Goal: Use online tool/utility

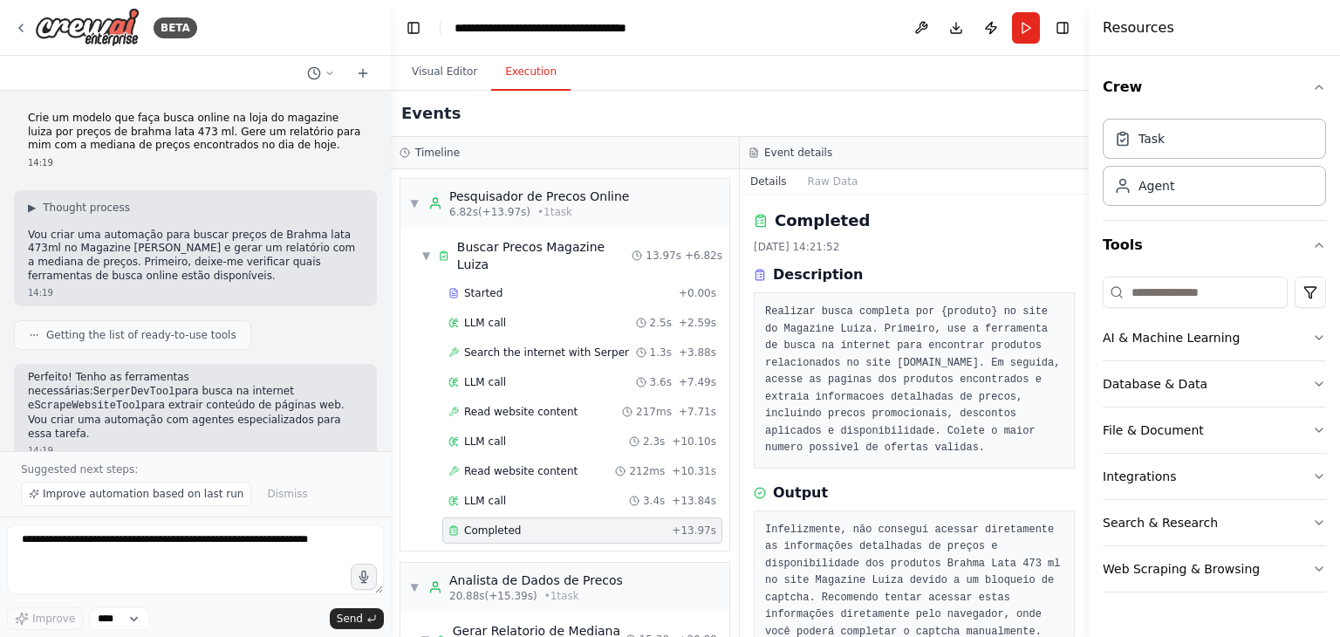
scroll to position [1102, 0]
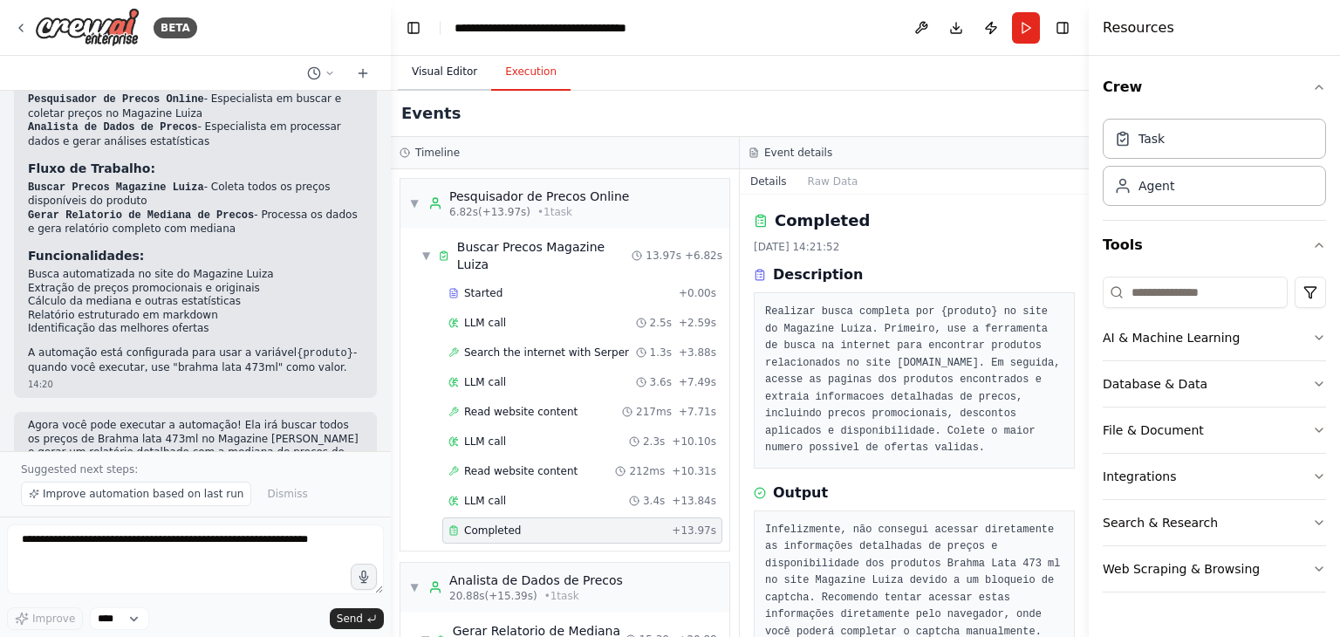
click at [429, 80] on button "Visual Editor" at bounding box center [444, 72] width 93 height 37
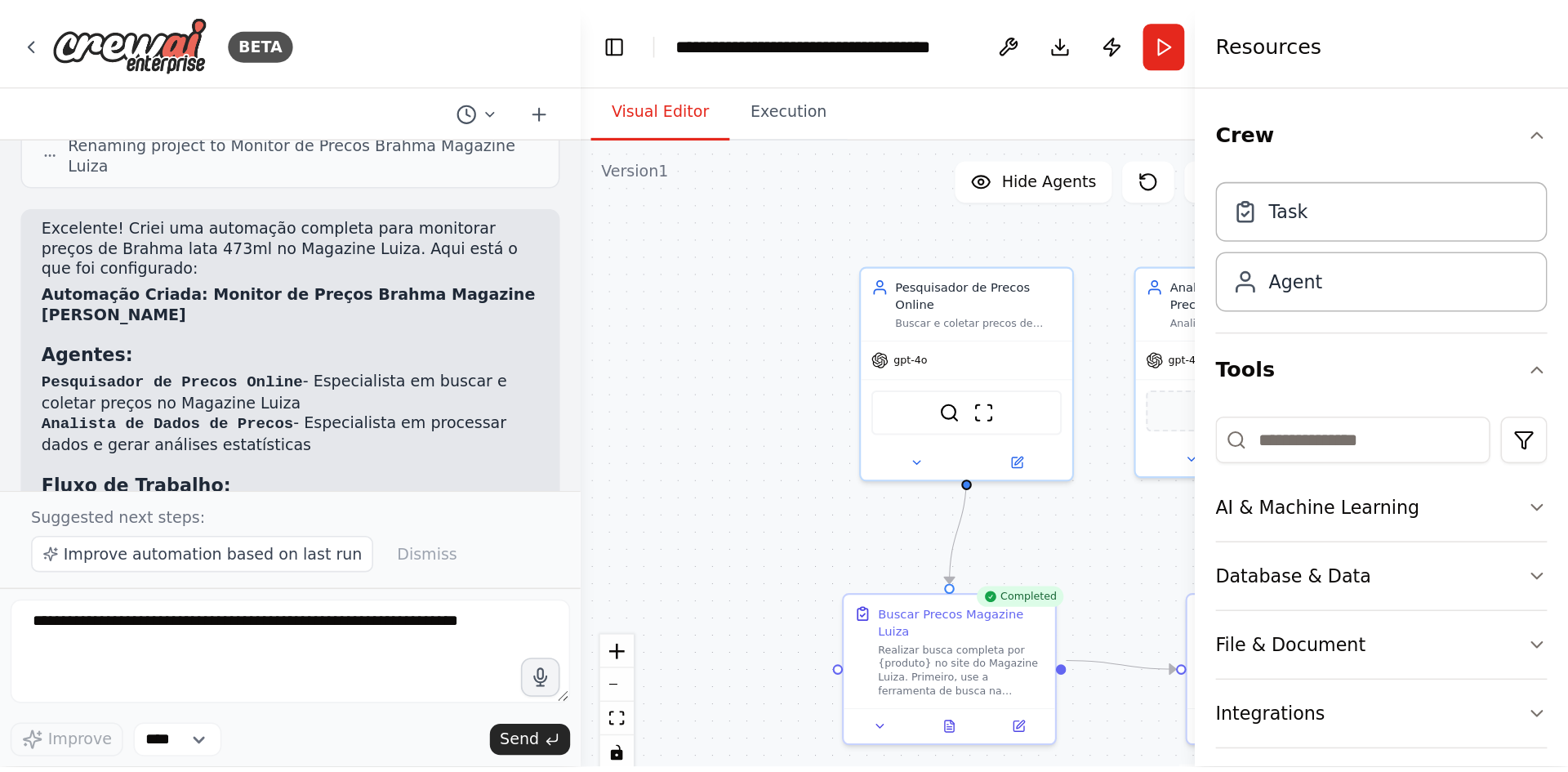
scroll to position [861, 0]
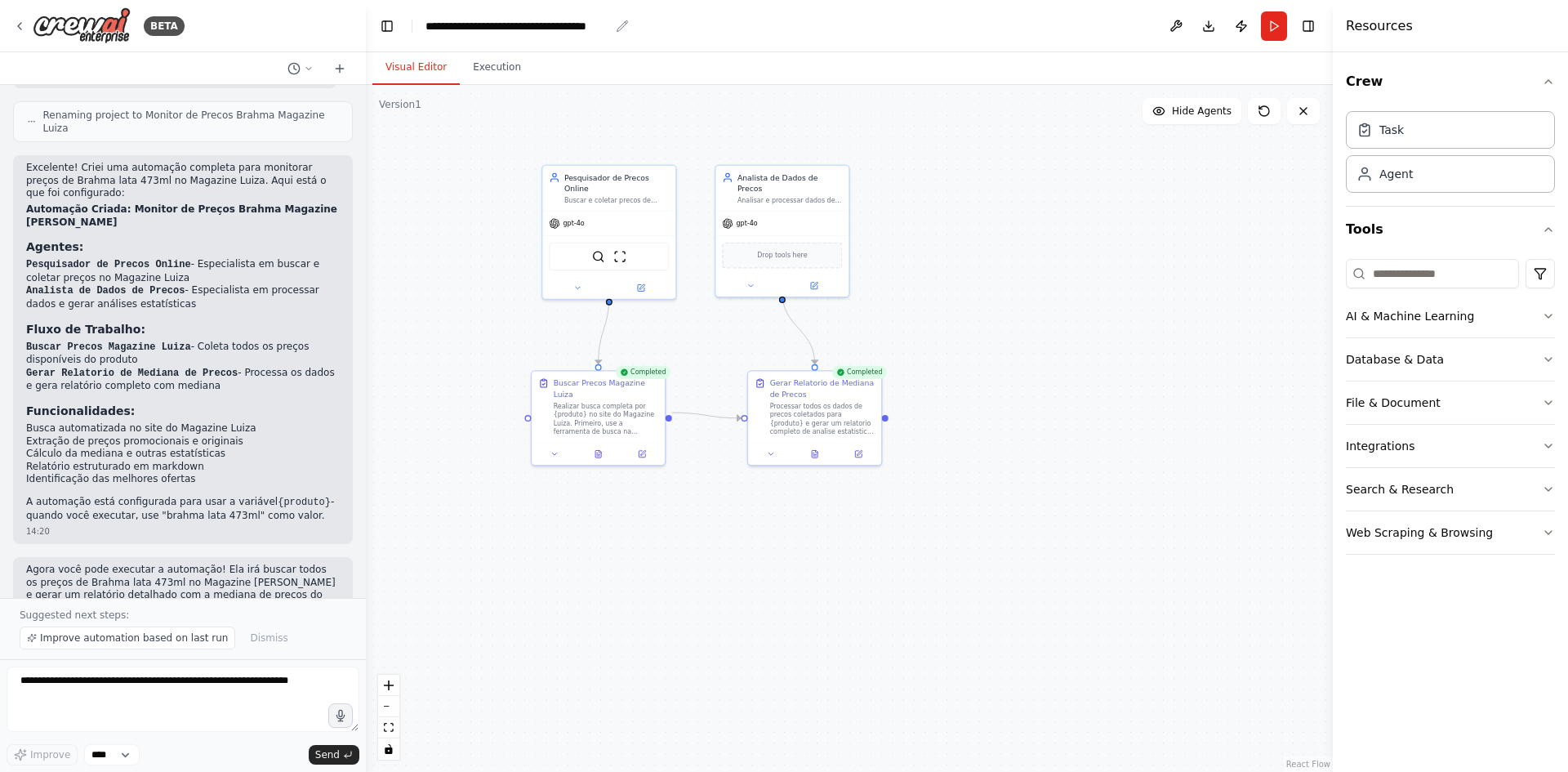
click at [590, 30] on div "**********" at bounding box center [517, 25] width 184 height 16
click at [705, 81] on div "Visual Editor Execution" at bounding box center [850, 68] width 968 height 33
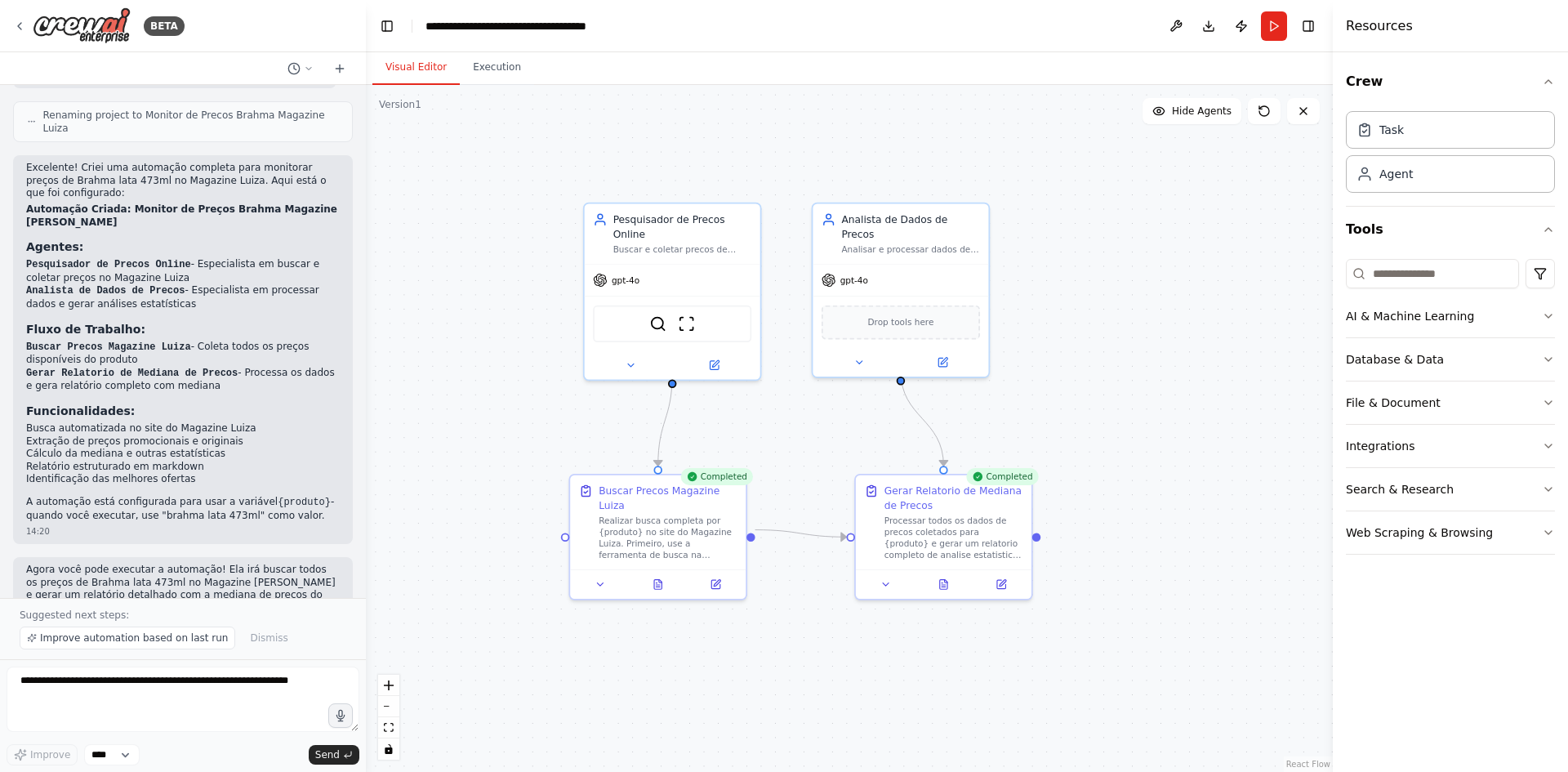
drag, startPoint x: 496, startPoint y: 242, endPoint x: 527, endPoint y: 313, distance: 77.5
click at [527, 313] on div ".deletable-edge-delete-btn { width: 20px; height: 20px; border: 0px solid #ffff…" at bounding box center [850, 428] width 968 height 687
click at [1254, 34] on button "Run" at bounding box center [1275, 25] width 26 height 29
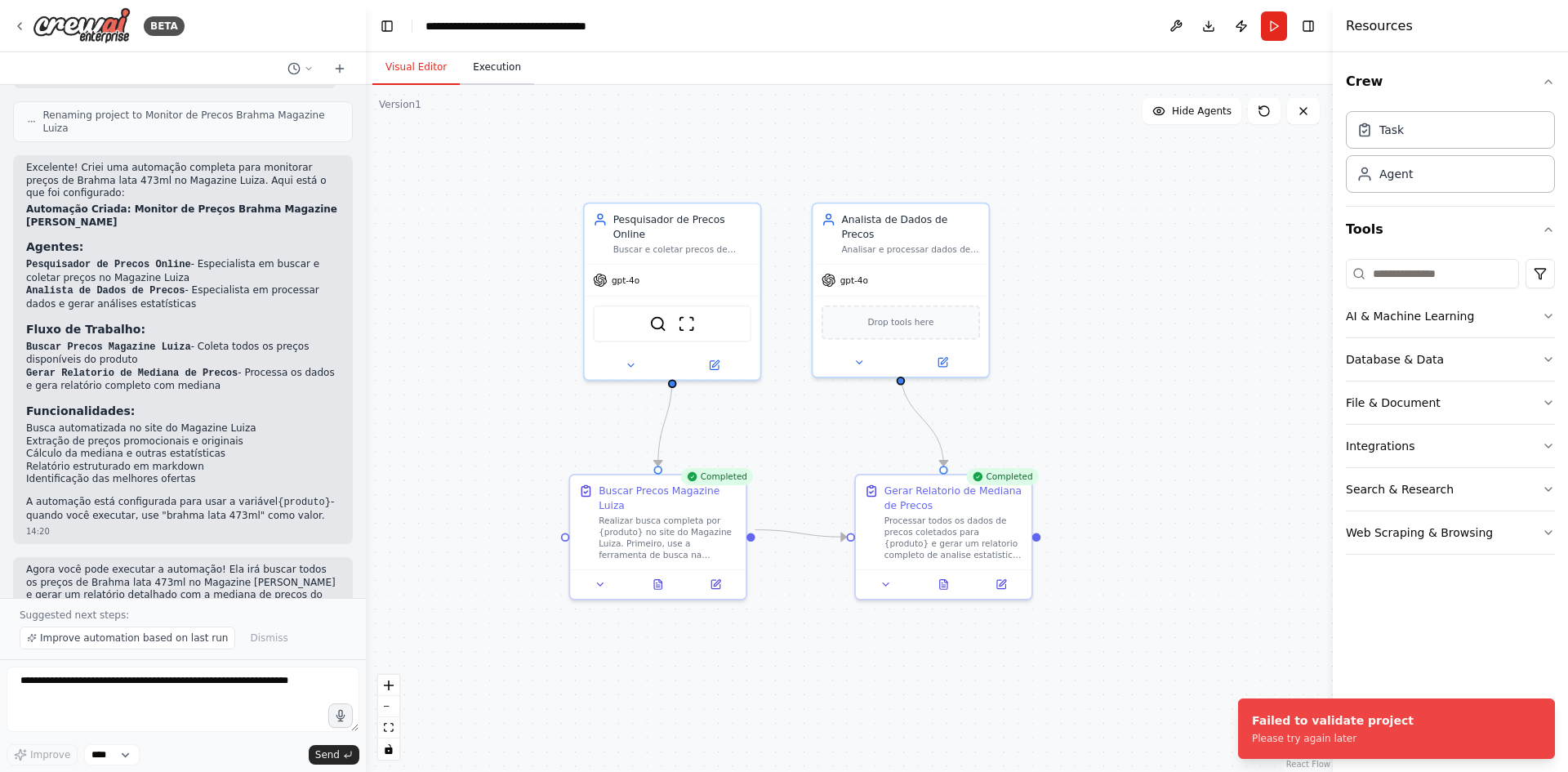
click at [494, 70] on button "Execution" at bounding box center [496, 67] width 74 height 35
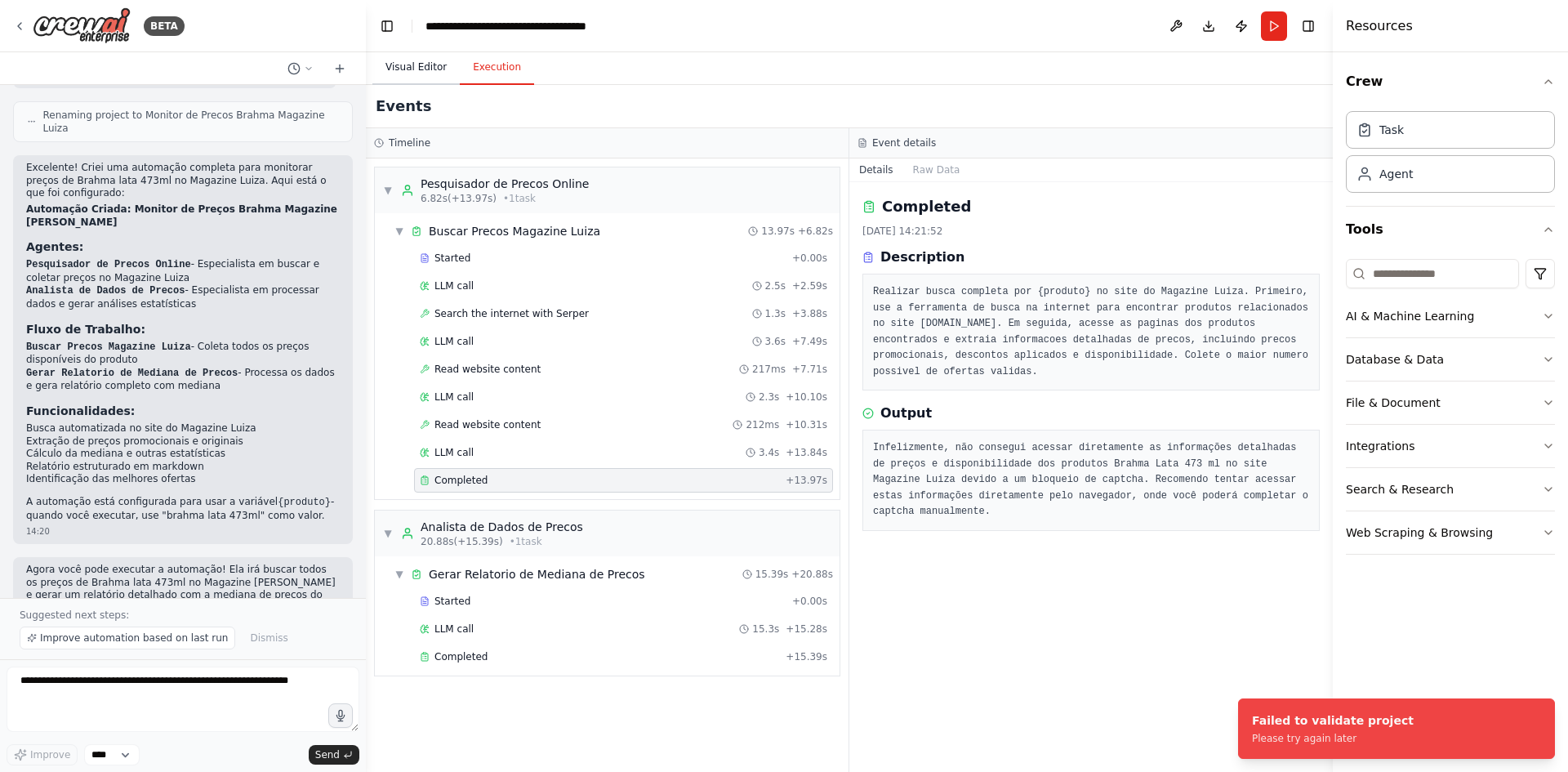
click at [398, 72] on button "Visual Editor" at bounding box center [416, 67] width 87 height 35
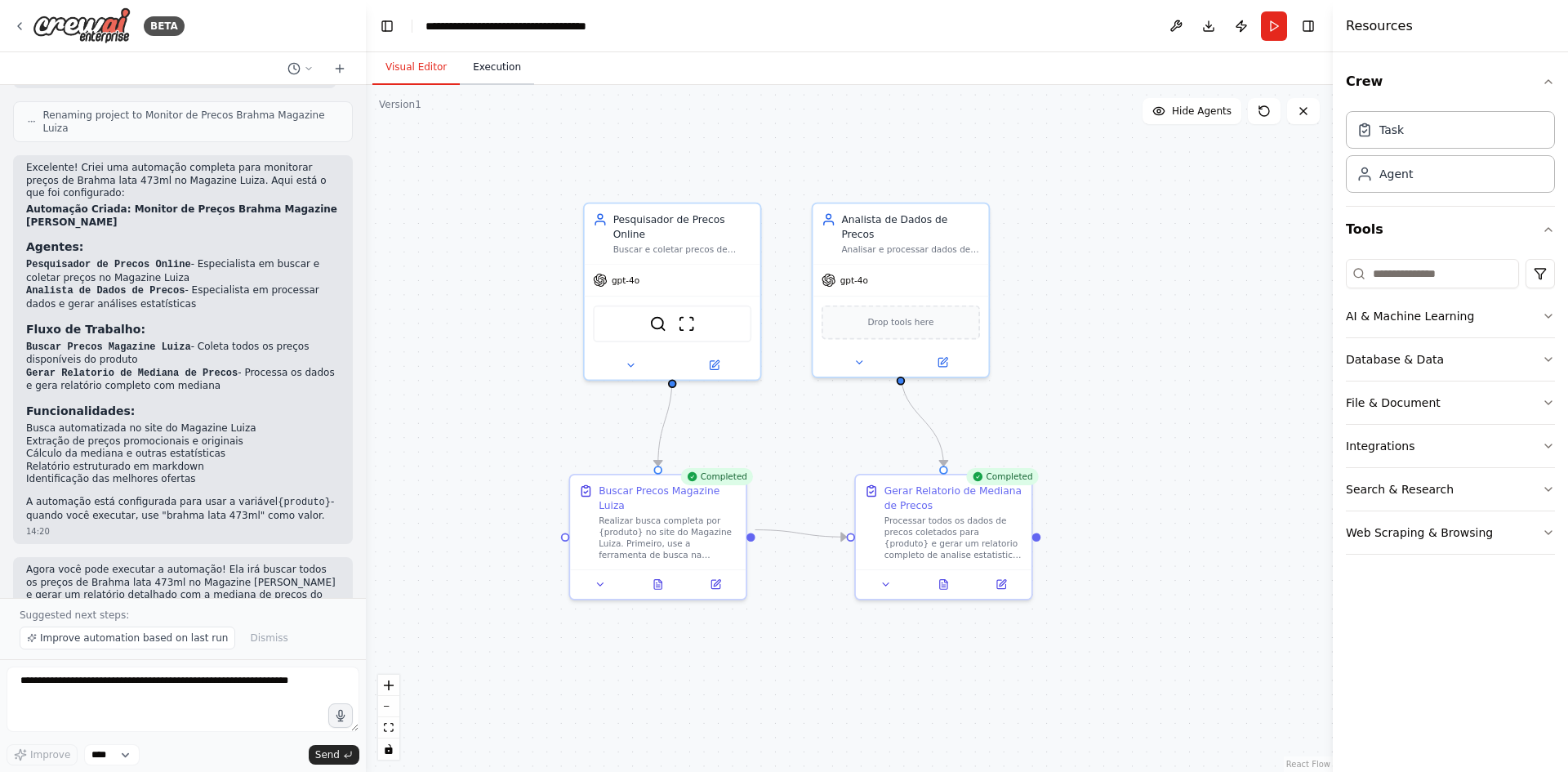
click at [472, 70] on button "Execution" at bounding box center [496, 67] width 74 height 35
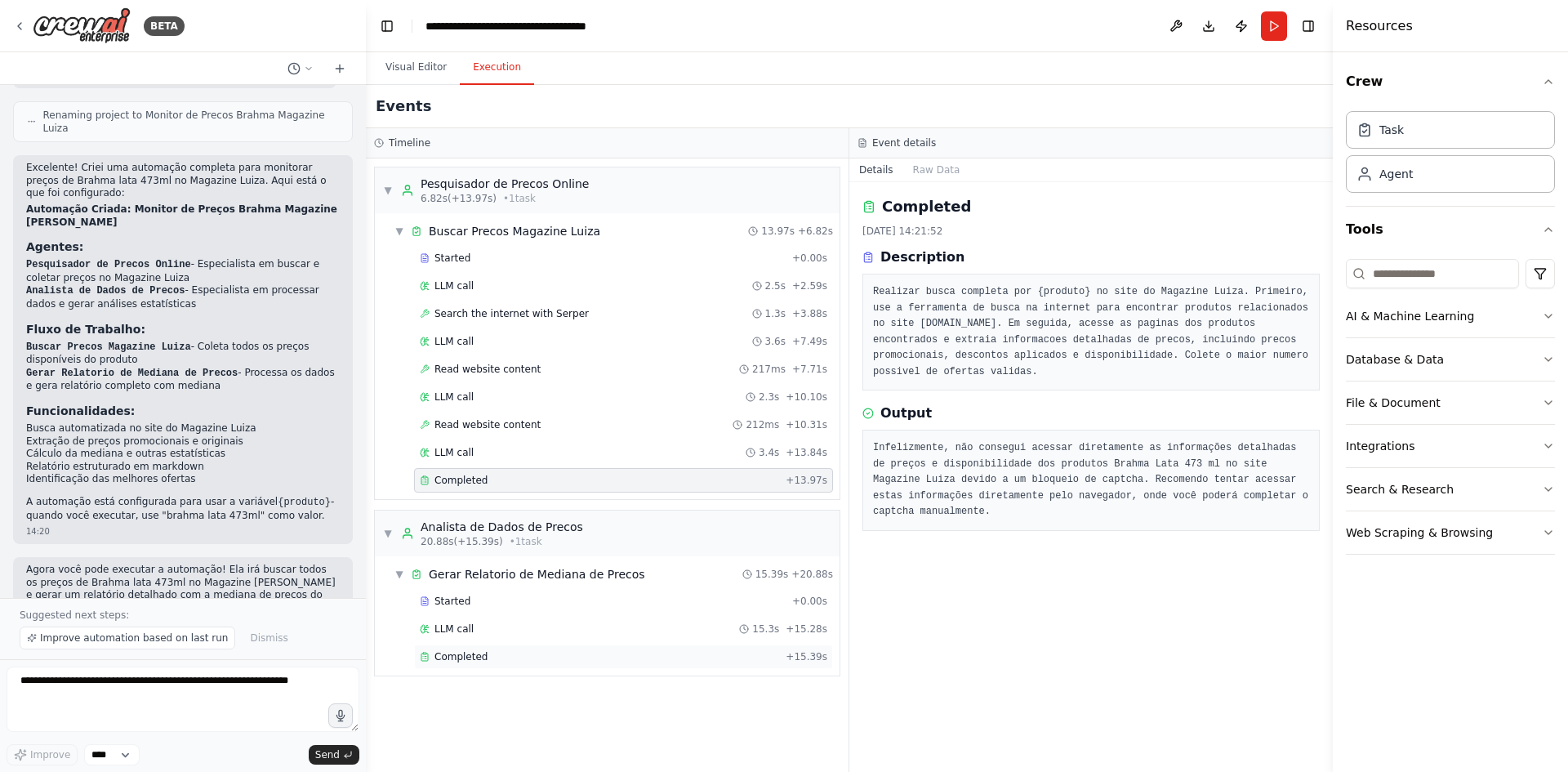
click at [510, 596] on div "Completed" at bounding box center [599, 657] width 360 height 13
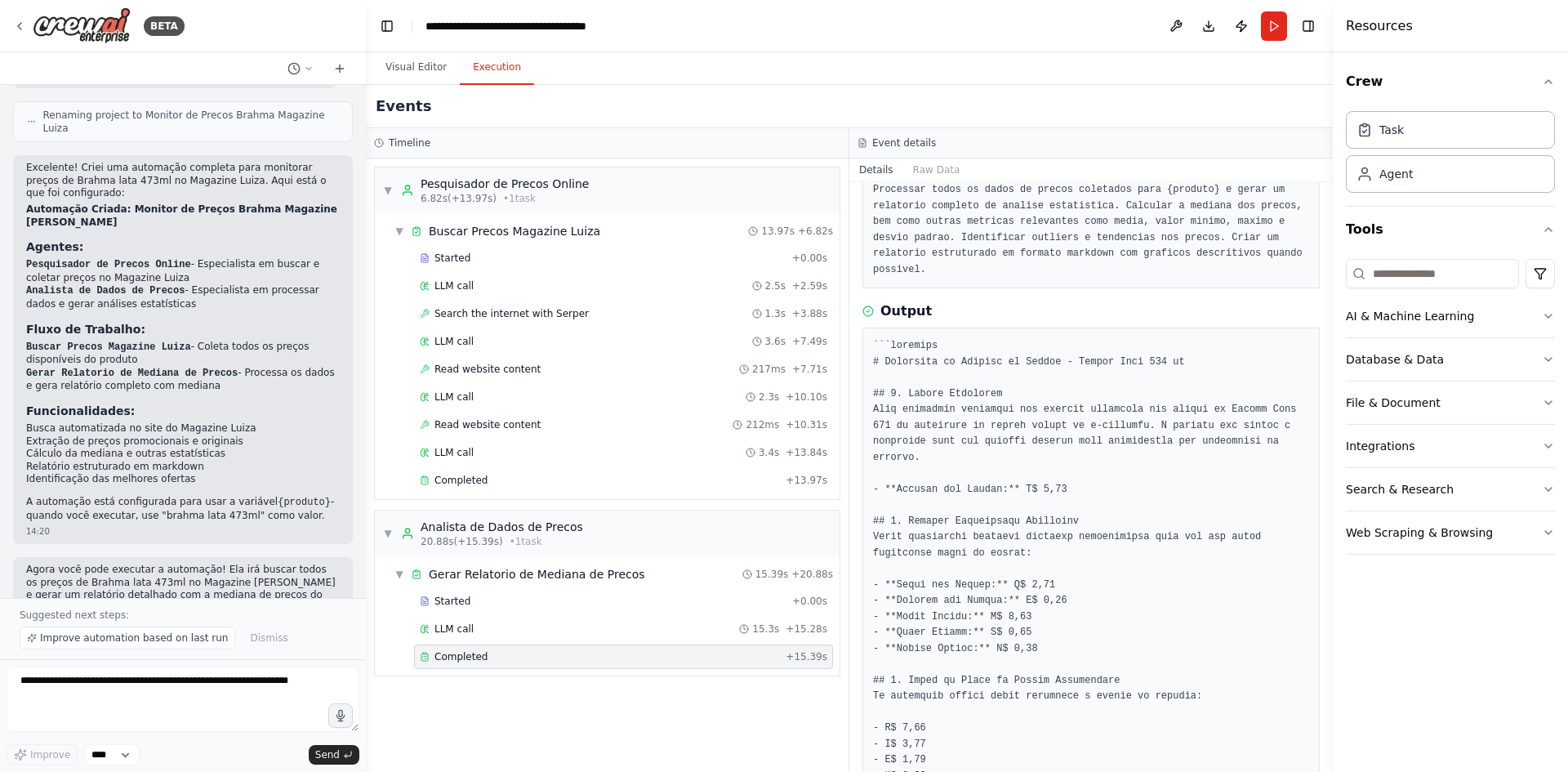
scroll to position [163, 0]
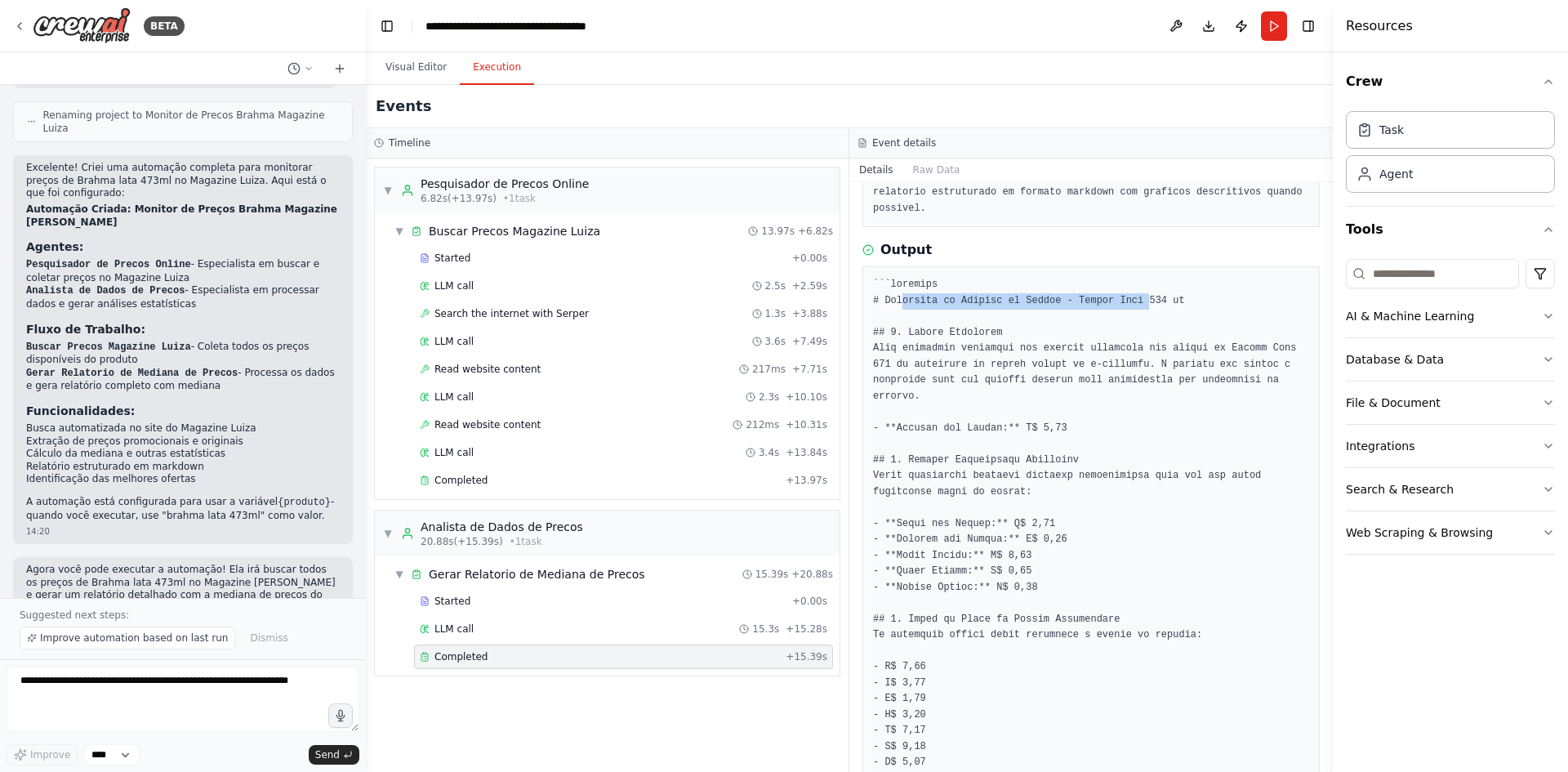
drag, startPoint x: 898, startPoint y: 284, endPoint x: 1124, endPoint y: 287, distance: 226.0
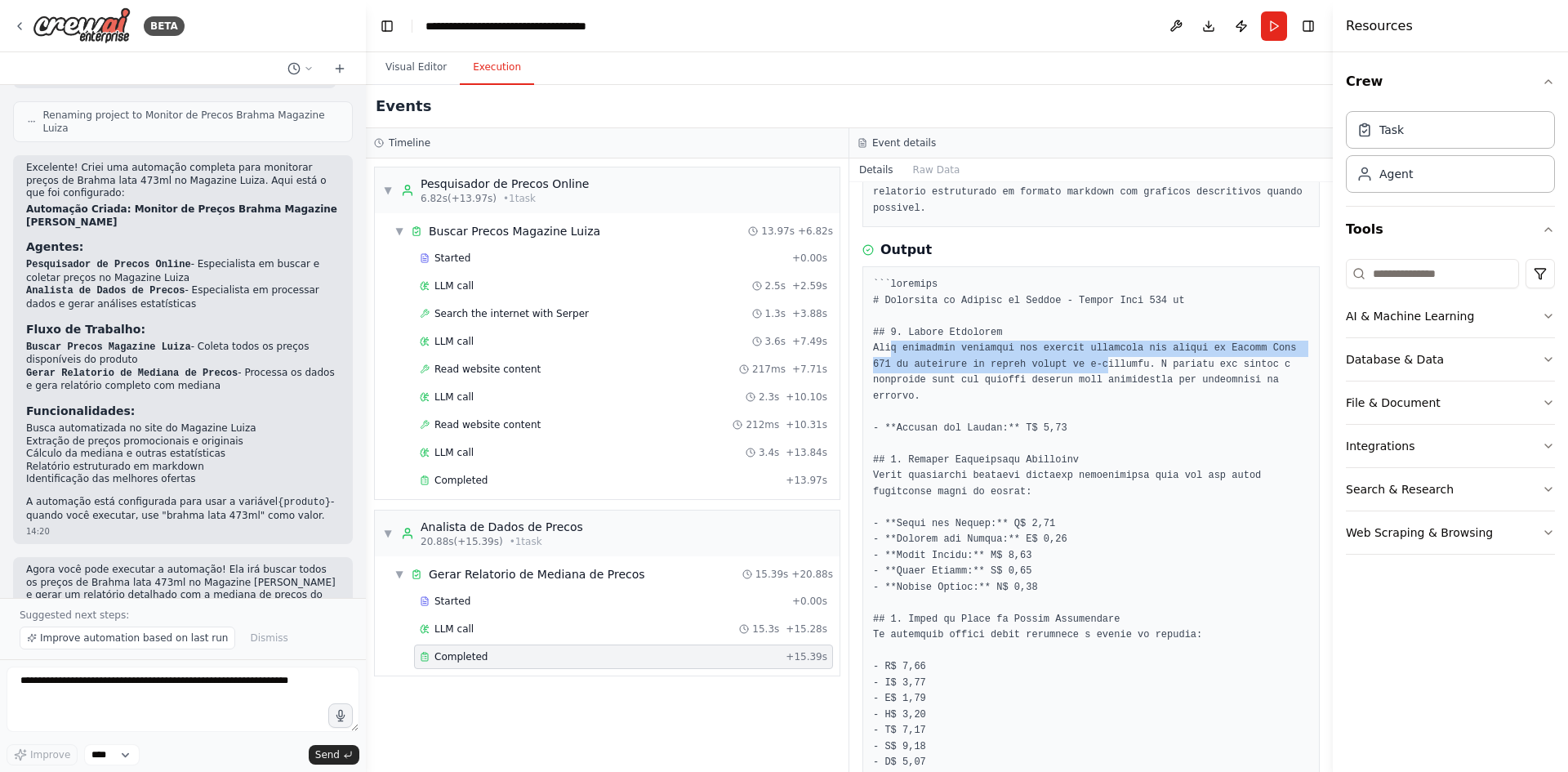
drag, startPoint x: 892, startPoint y: 335, endPoint x: 1073, endPoint y: 356, distance: 182.2
drag, startPoint x: 1068, startPoint y: 366, endPoint x: 1015, endPoint y: 399, distance: 62.4
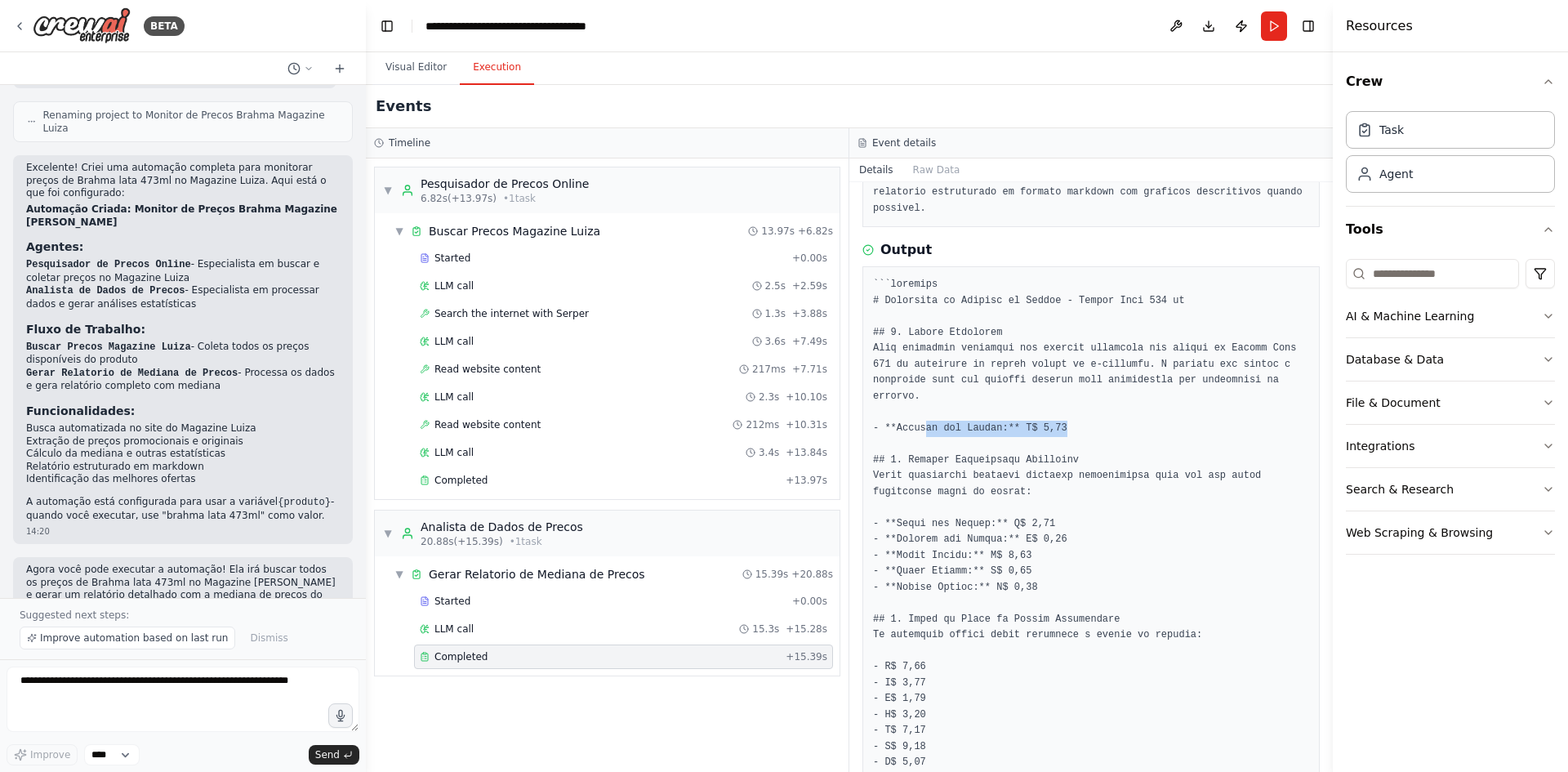
drag, startPoint x: 923, startPoint y: 391, endPoint x: 1086, endPoint y: 389, distance: 163.0
drag, startPoint x: 925, startPoint y: 485, endPoint x: 1076, endPoint y: 485, distance: 151.0
drag, startPoint x: 915, startPoint y: 508, endPoint x: 1056, endPoint y: 512, distance: 141.1
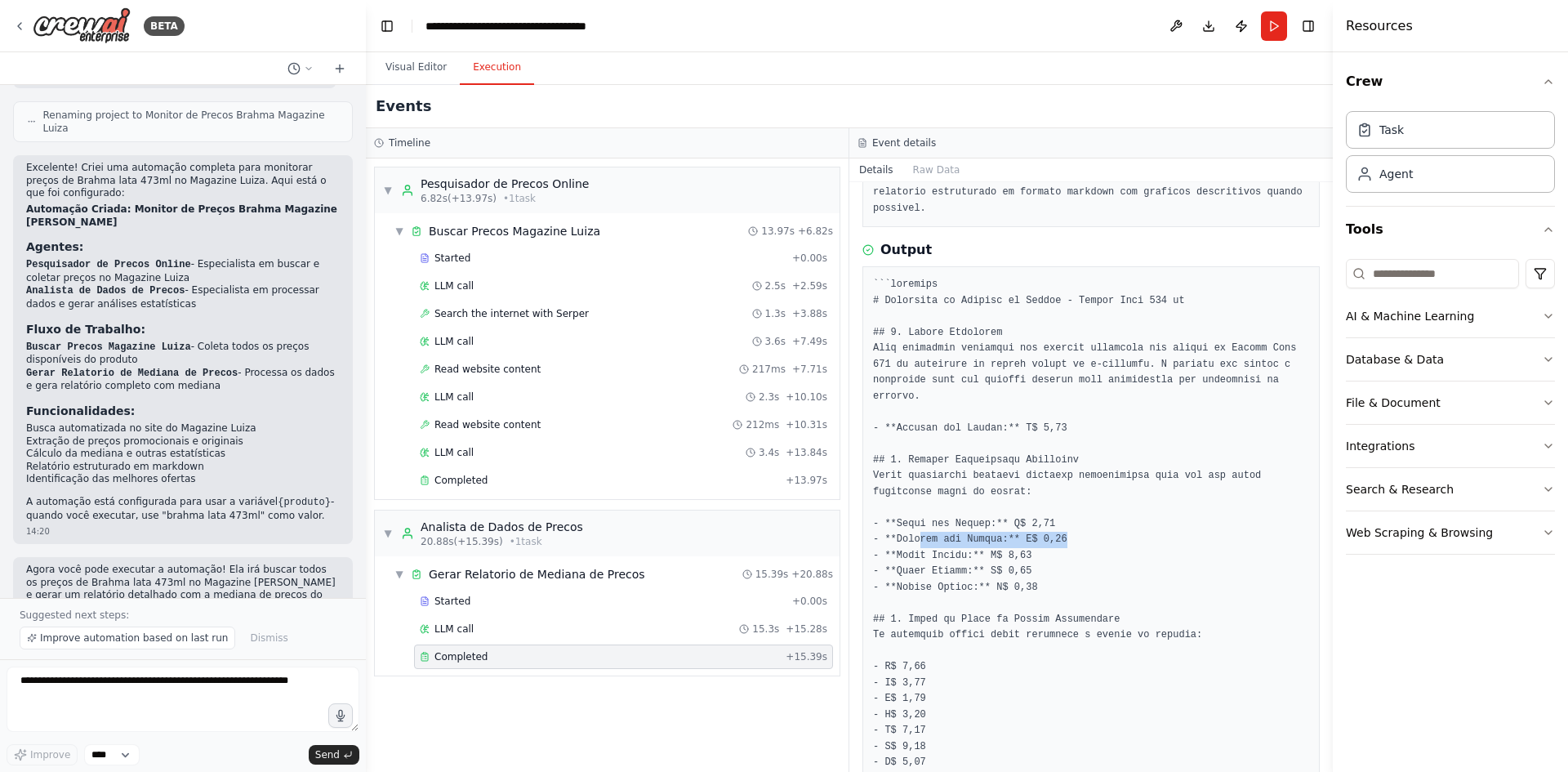
drag, startPoint x: 905, startPoint y: 519, endPoint x: 1044, endPoint y: 524, distance: 139.1
drag, startPoint x: 910, startPoint y: 543, endPoint x: 1109, endPoint y: 551, distance: 199.2
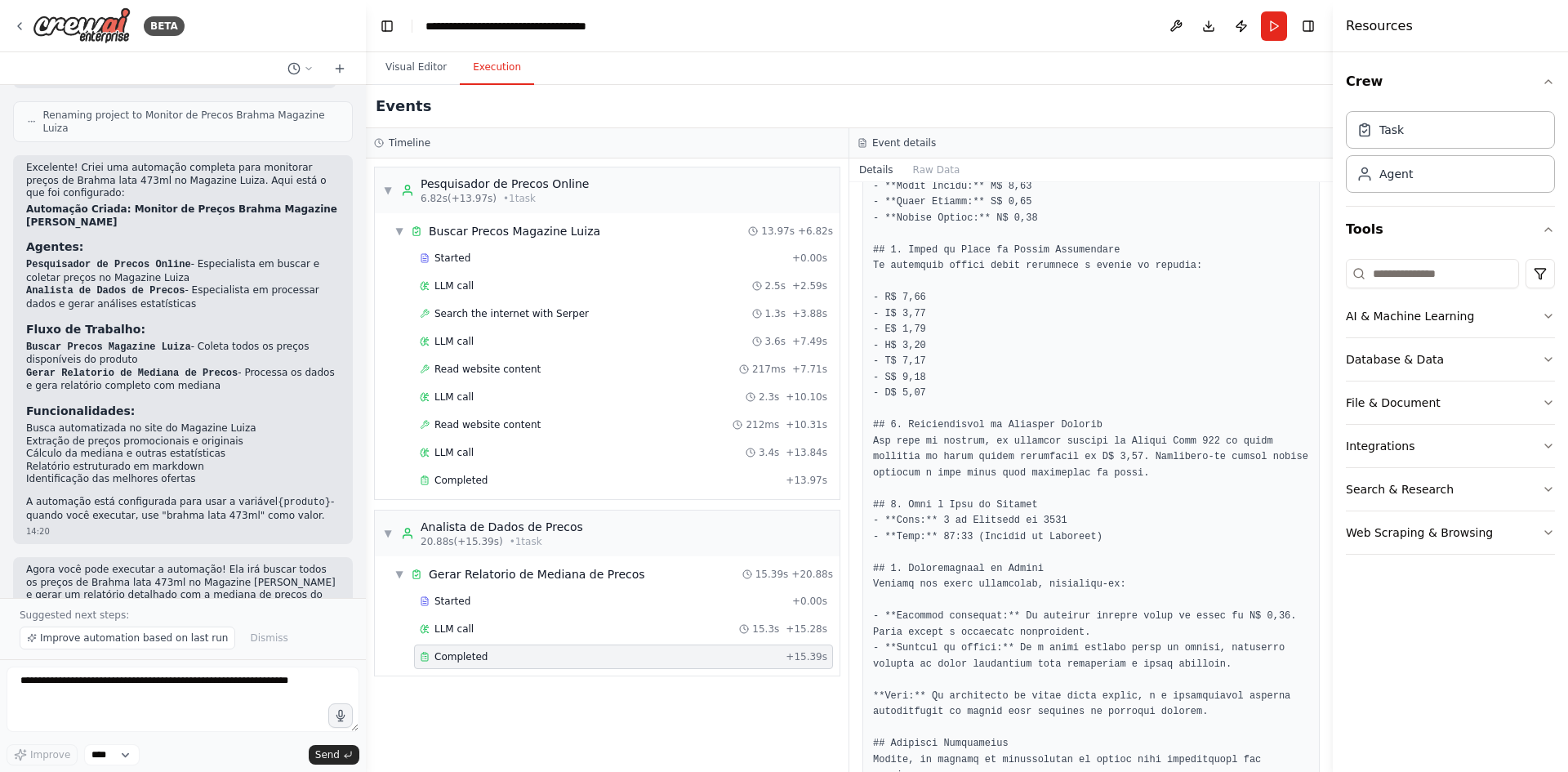
scroll to position [572, 0]
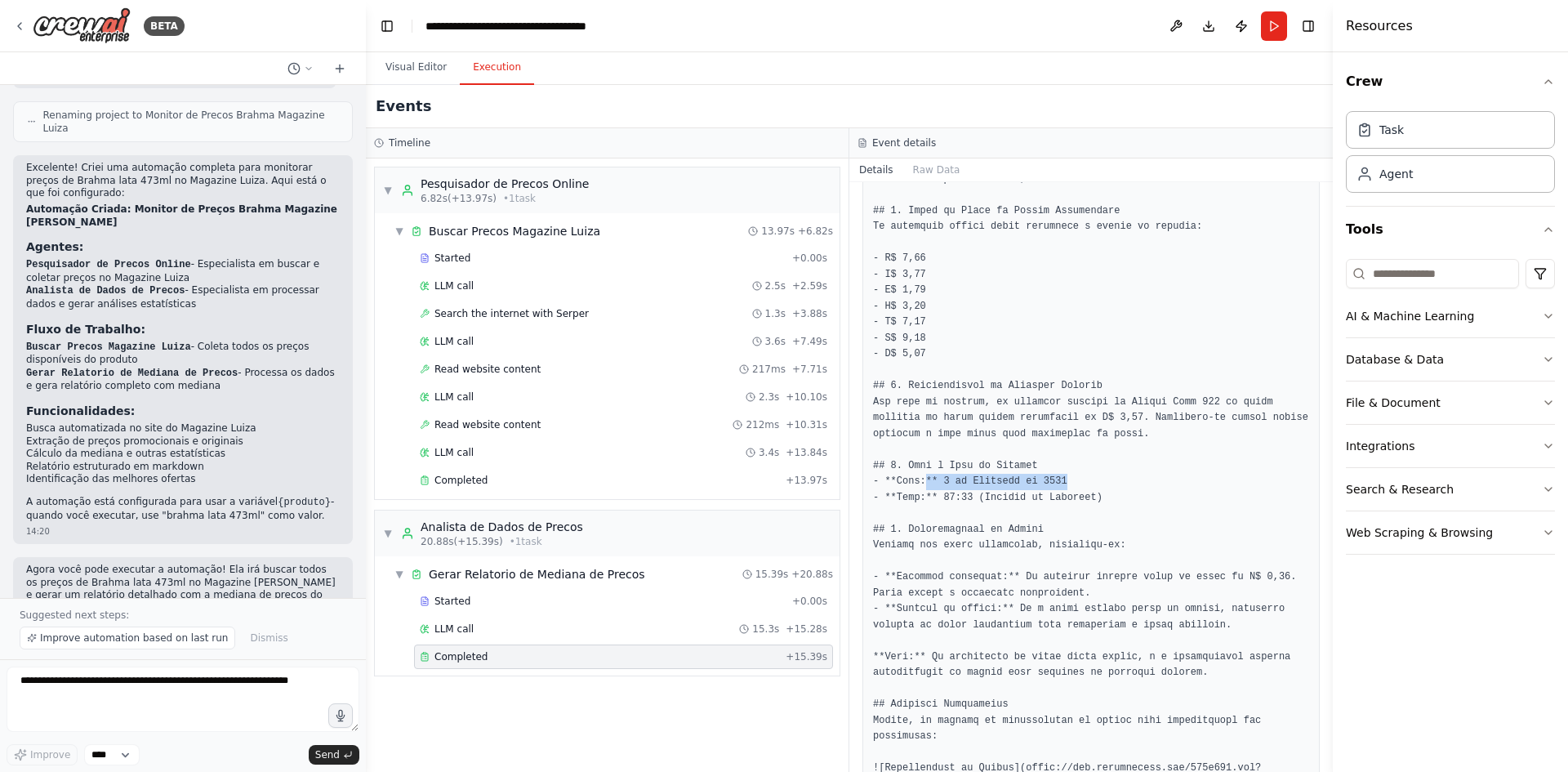
drag, startPoint x: 920, startPoint y: 448, endPoint x: 1095, endPoint y: 451, distance: 175.0
click at [1095, 451] on pre at bounding box center [1091, 435] width 436 height 1132
drag, startPoint x: 926, startPoint y: 466, endPoint x: 1096, endPoint y: 465, distance: 170.0
click at [1091, 465] on pre at bounding box center [1091, 435] width 436 height 1132
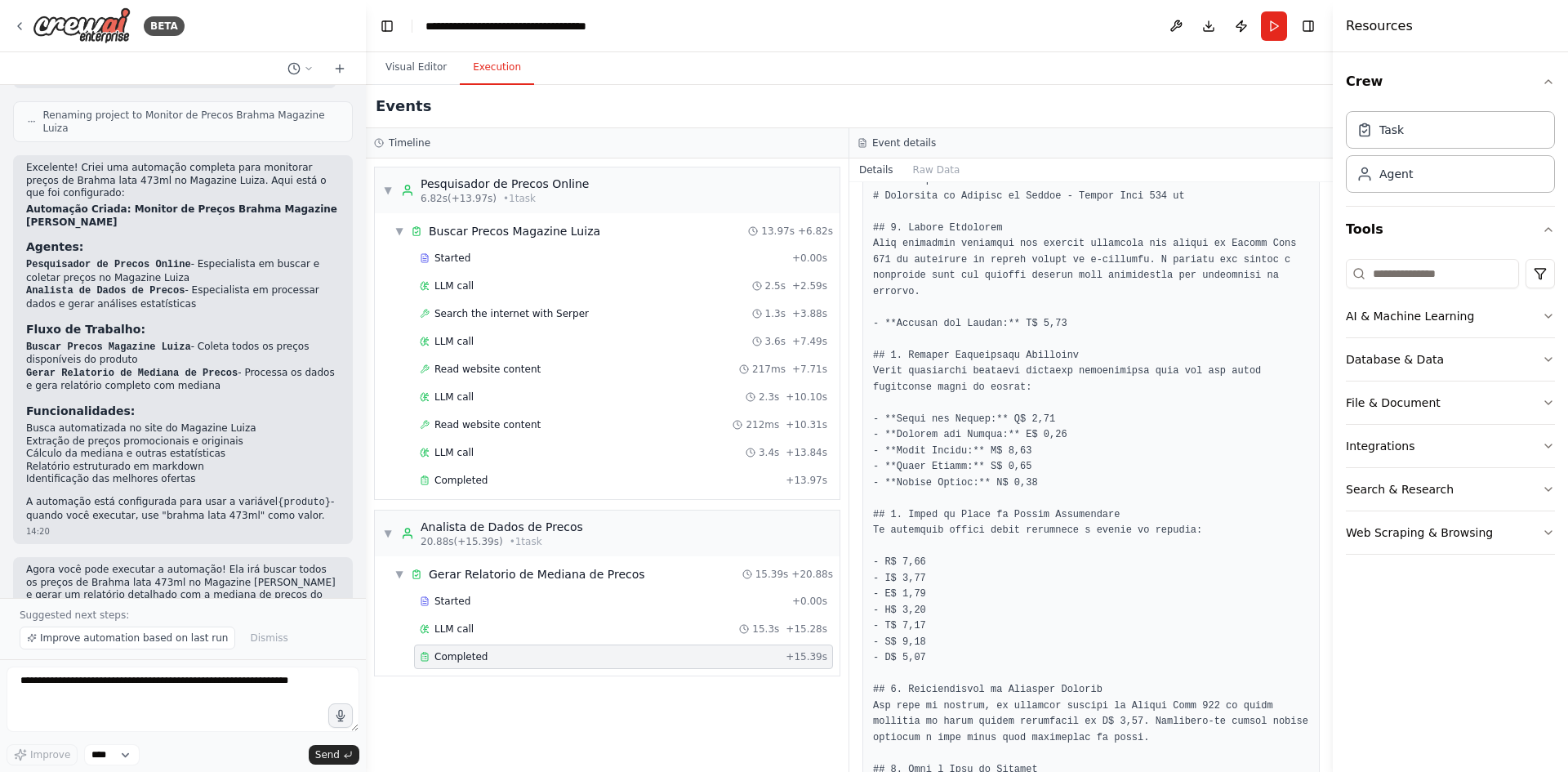
scroll to position [0, 0]
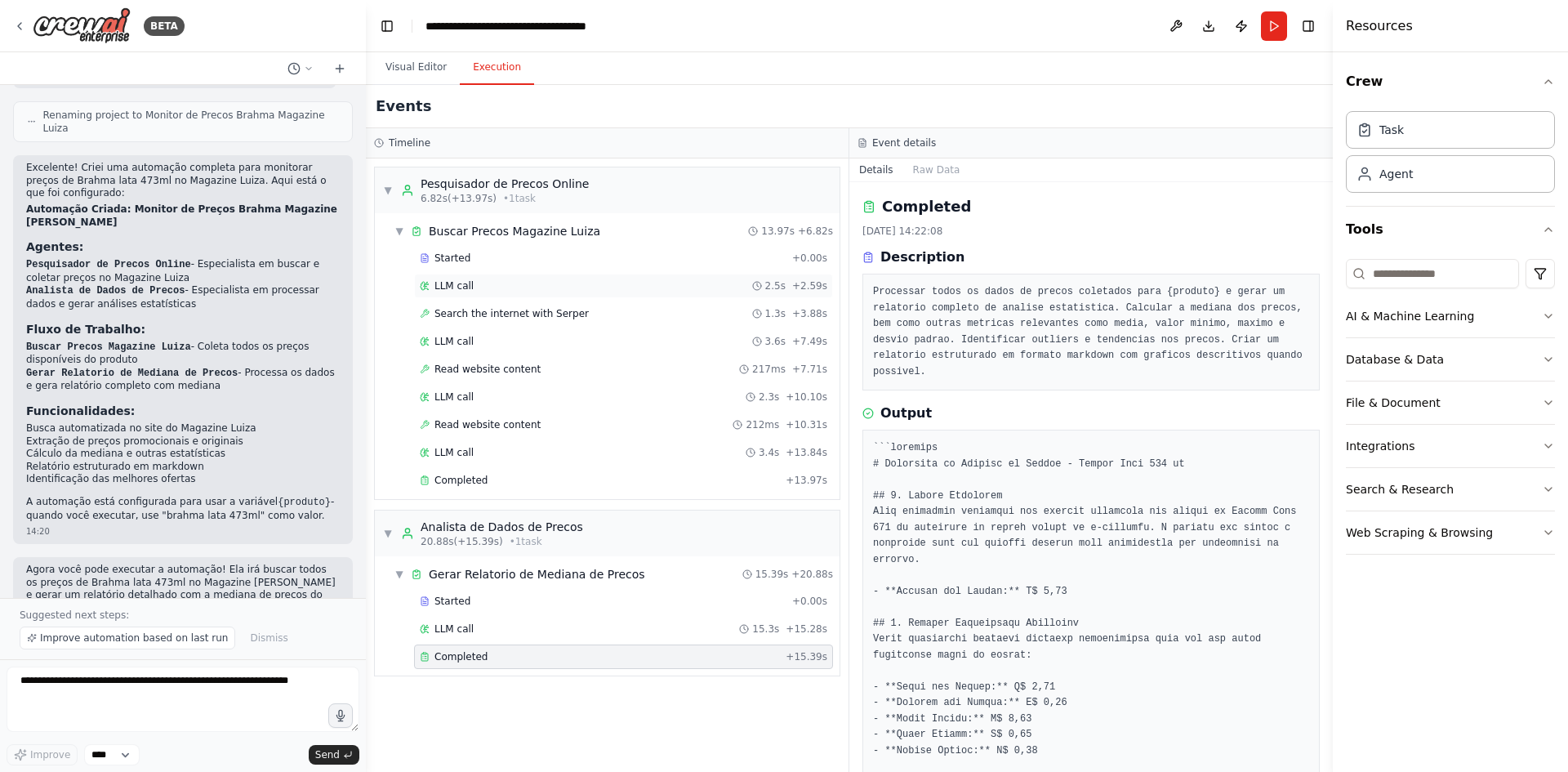
click at [484, 290] on div "LLM call 2.5s + 2.59s" at bounding box center [623, 286] width 407 height 13
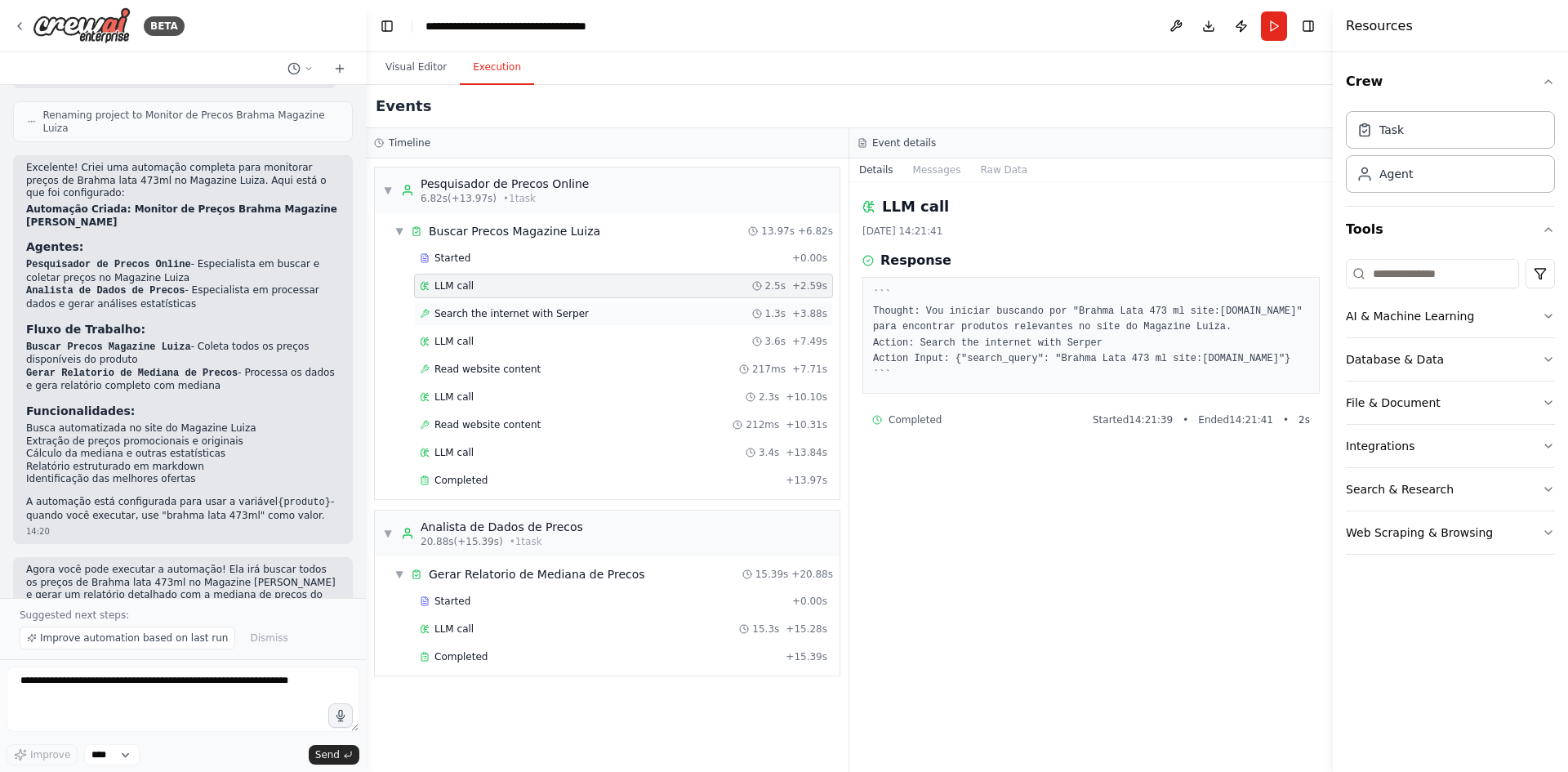
click at [462, 312] on span "Search the internet with Serper" at bounding box center [511, 314] width 155 height 13
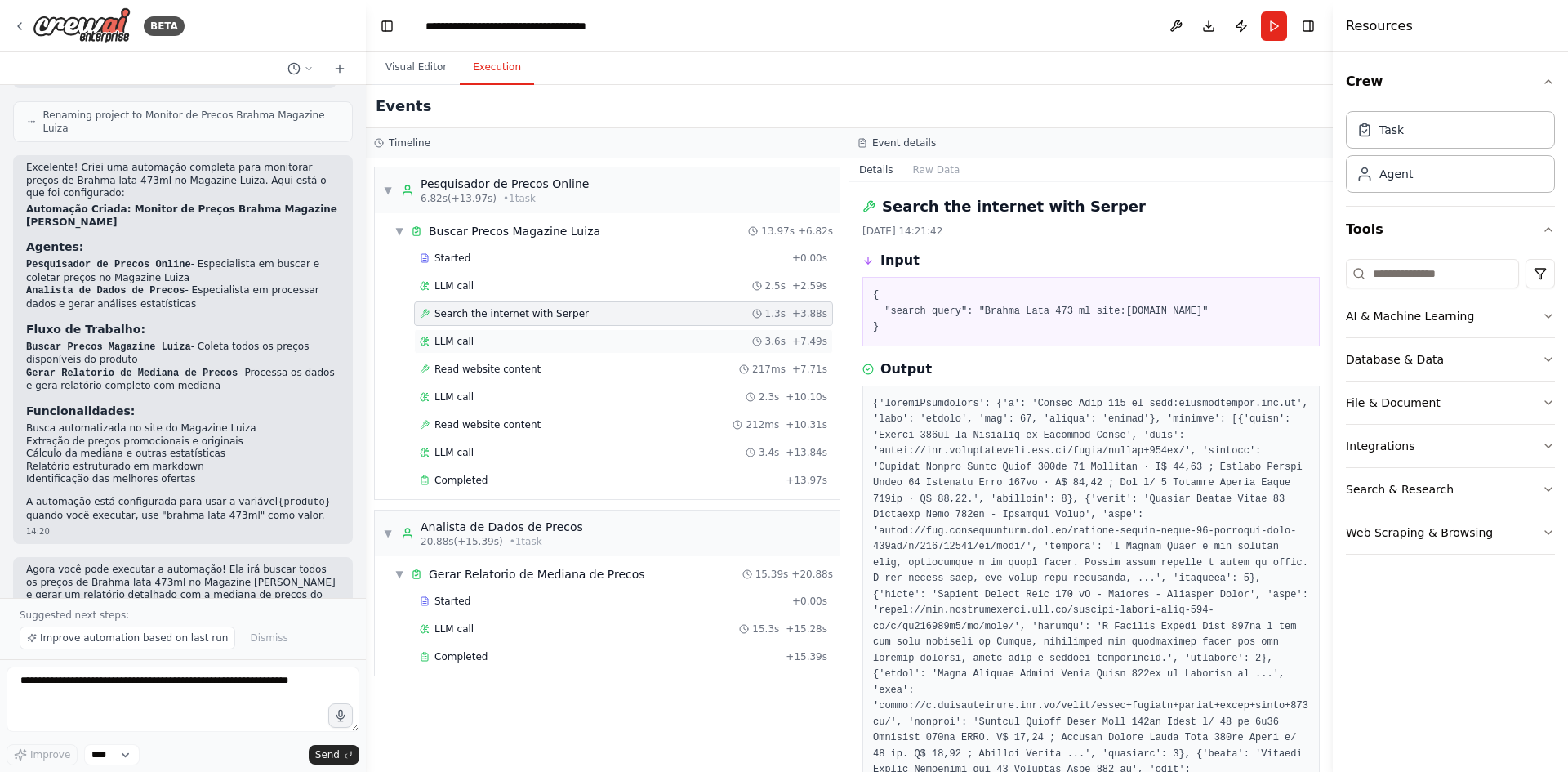
click at [477, 350] on div "LLM call 3.6s + 7.49s" at bounding box center [623, 341] width 419 height 24
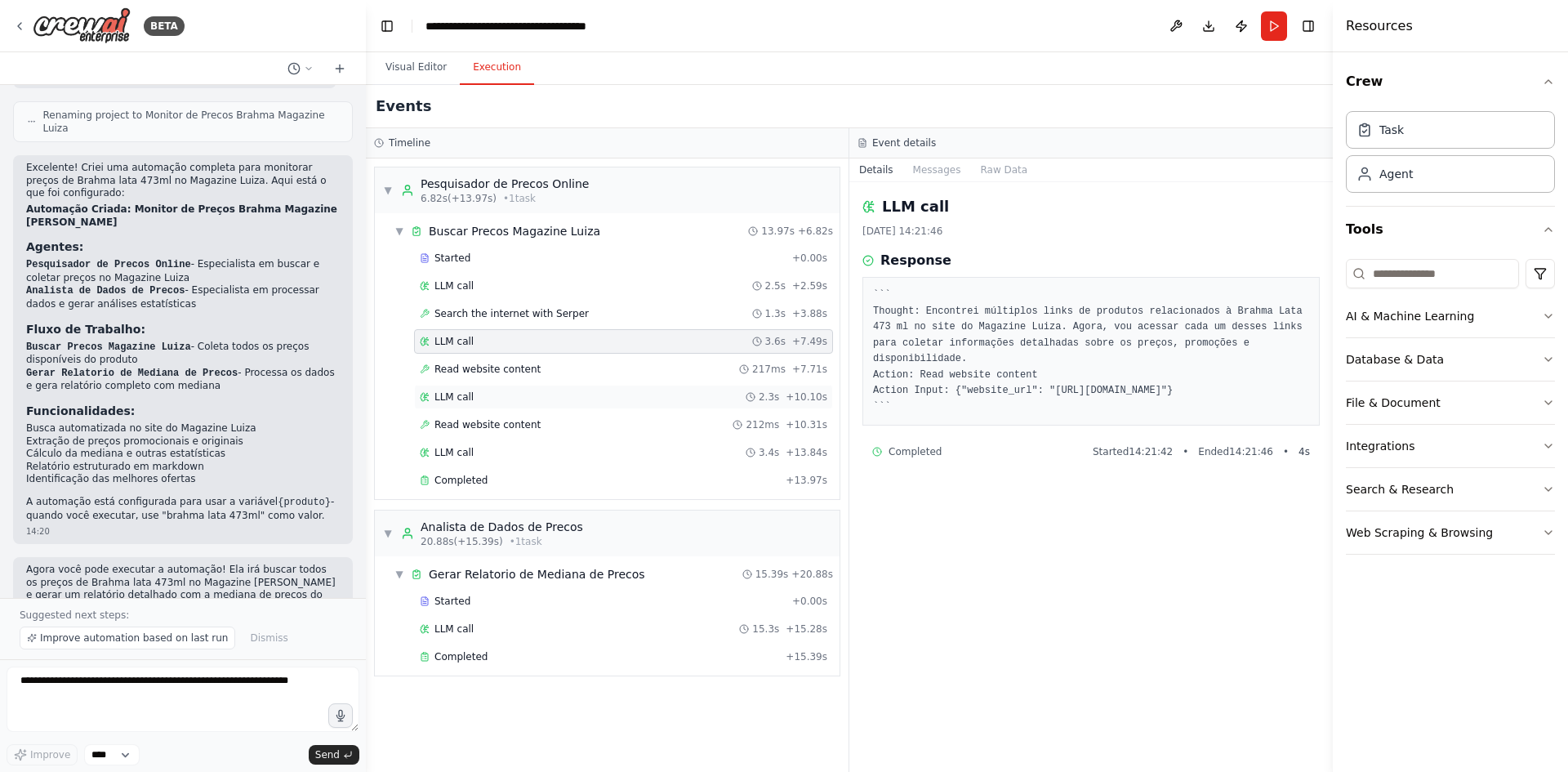
click at [465, 396] on span "LLM call" at bounding box center [454, 397] width 39 height 13
click at [481, 423] on span "Read website content" at bounding box center [487, 425] width 106 height 13
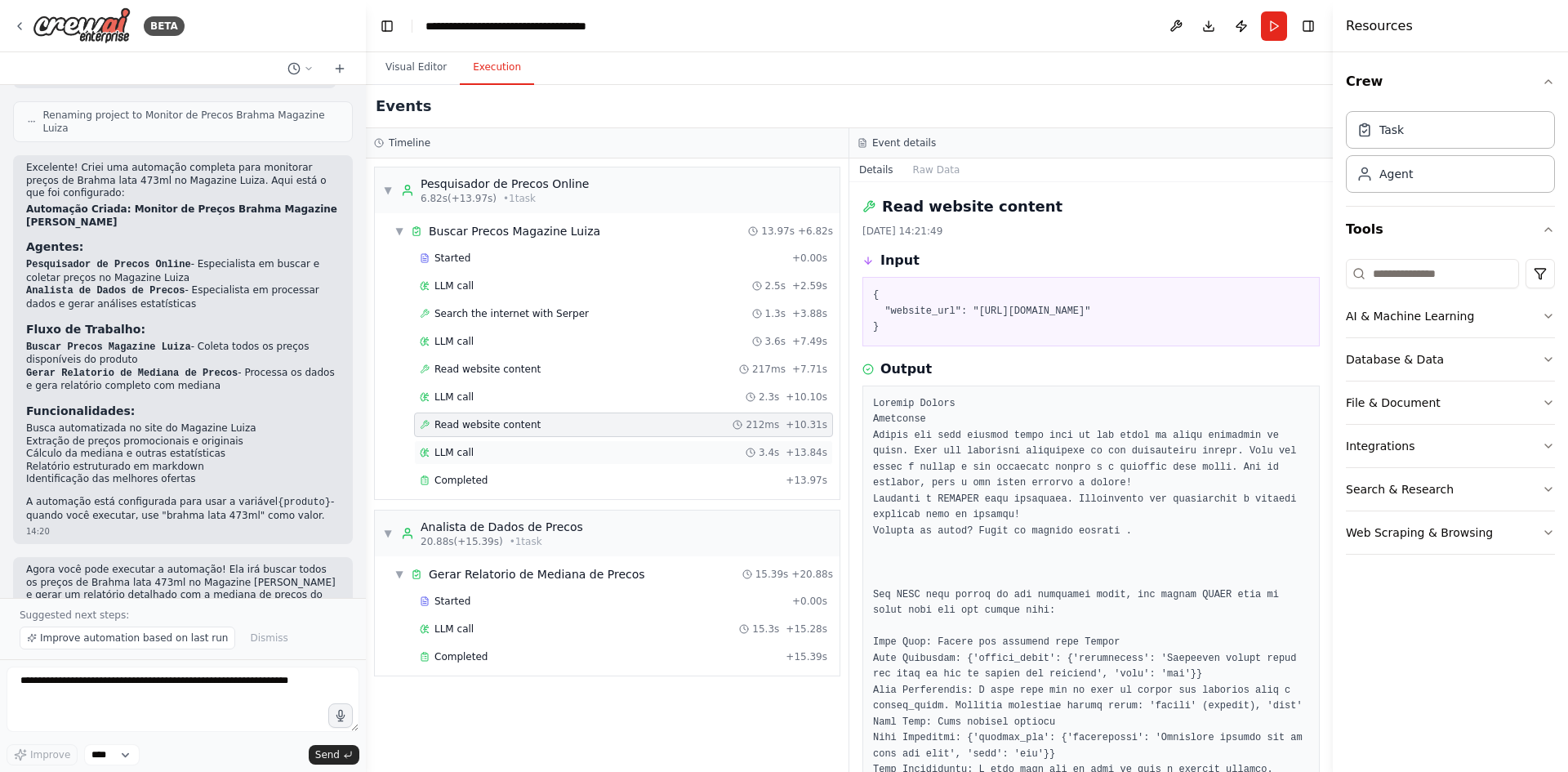
click at [490, 451] on div "LLM call 3.4s + 13.84s" at bounding box center [623, 453] width 407 height 13
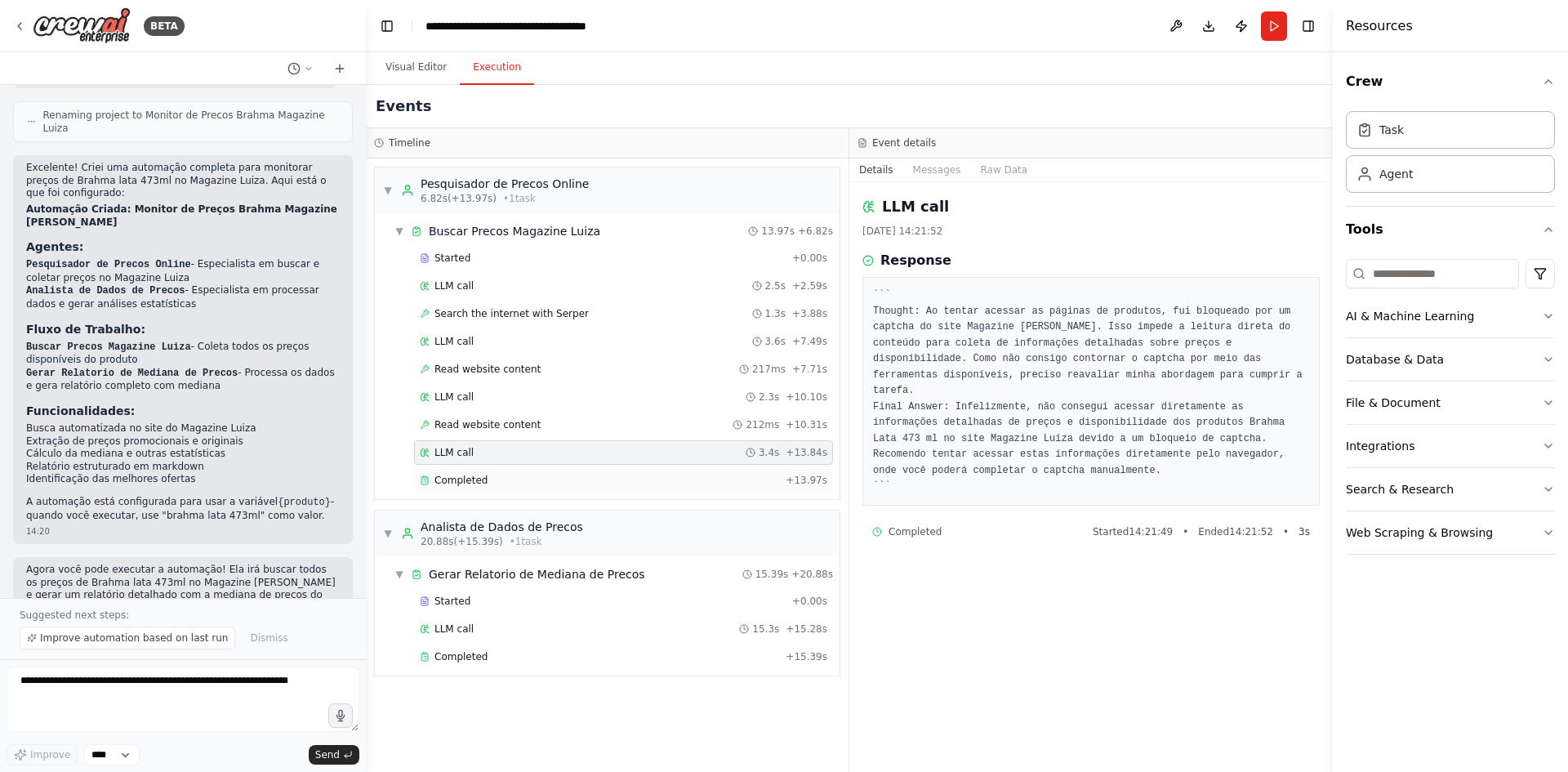
click at [497, 482] on div "Completed" at bounding box center [599, 481] width 360 height 13
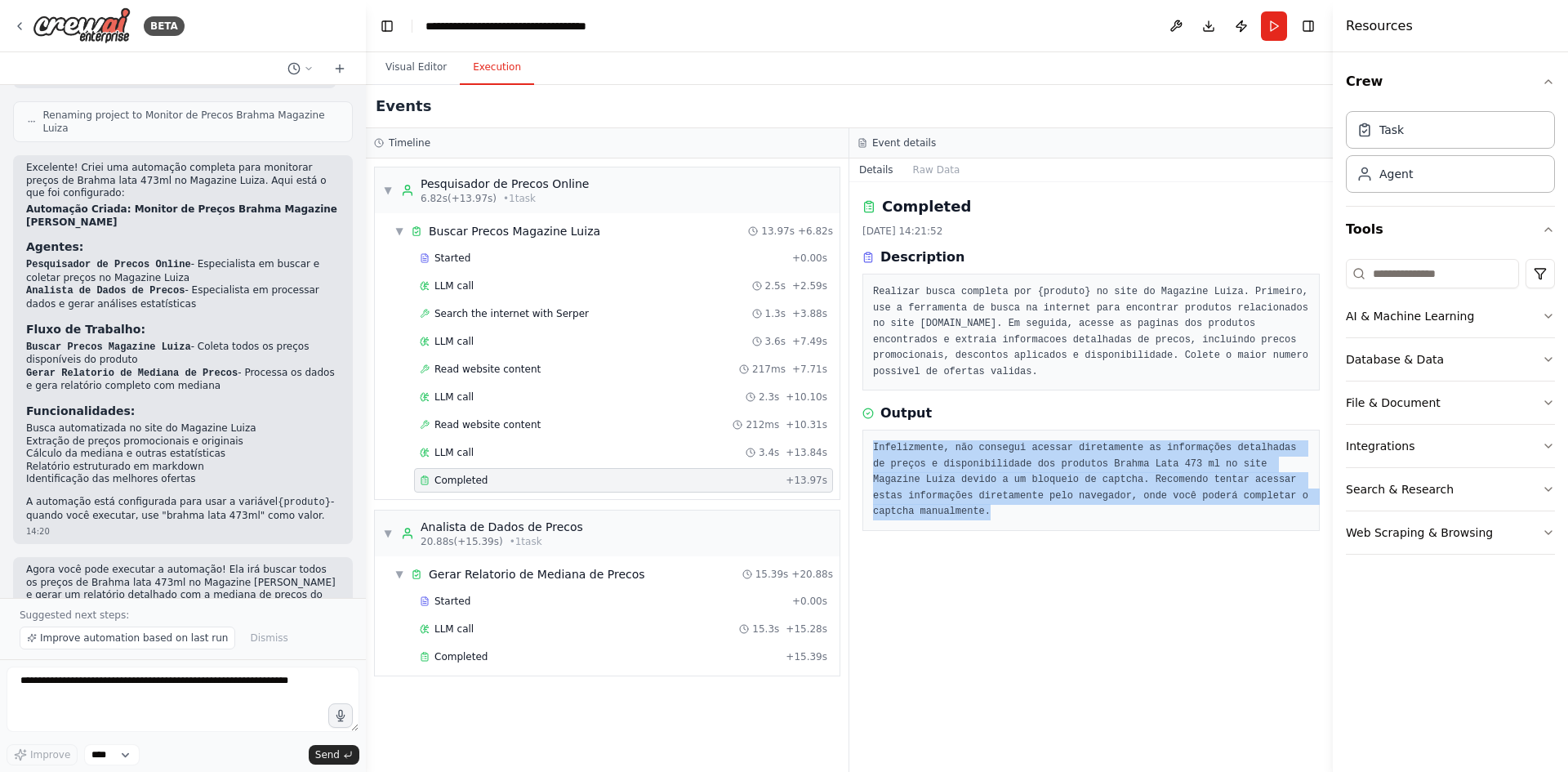
drag, startPoint x: 1294, startPoint y: 497, endPoint x: 876, endPoint y: 451, distance: 420.5
click at [876, 451] on pre "Infelizmente, não consegui acessar diretamente as informações detalhadas de pre…" at bounding box center [1091, 480] width 436 height 80
click at [420, 73] on button "Visual Editor" at bounding box center [416, 67] width 87 height 35
